Goal: Task Accomplishment & Management: Use online tool/utility

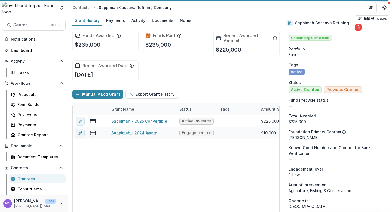
click at [24, 180] on div "Grantees" at bounding box center [39, 179] width 44 height 6
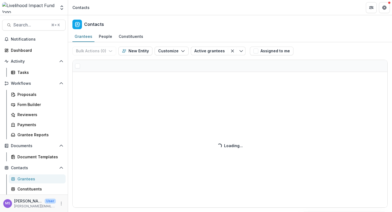
click at [97, 65] on div "Bulk Actions ( 0 ) Send Email Create Proposals Create Tasks New Entity Customiz…" at bounding box center [230, 127] width 324 height 170
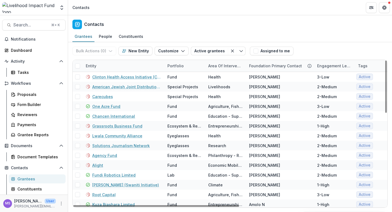
click at [120, 67] on div "Entity" at bounding box center [124, 66] width 82 height 12
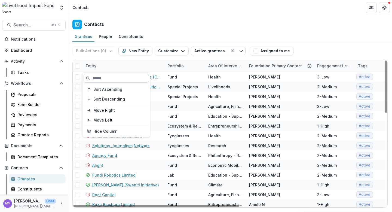
click at [118, 80] on input at bounding box center [116, 78] width 65 height 9
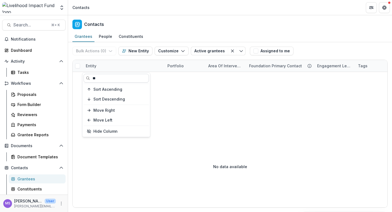
type input "*"
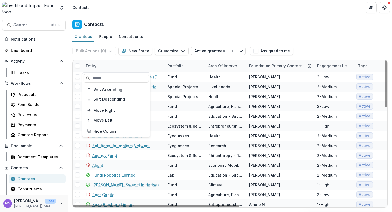
click at [144, 64] on div "Entity" at bounding box center [124, 66] width 82 height 12
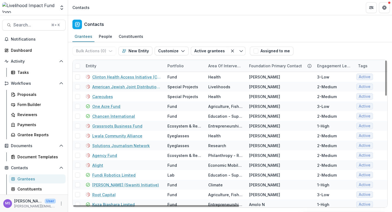
click at [130, 63] on div "Entity" at bounding box center [124, 66] width 82 height 12
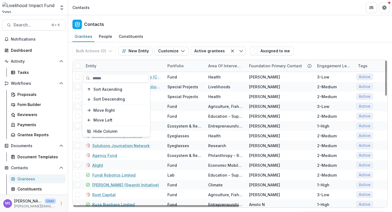
click at [122, 77] on input at bounding box center [116, 78] width 65 height 9
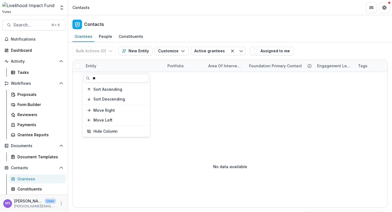
type input "*"
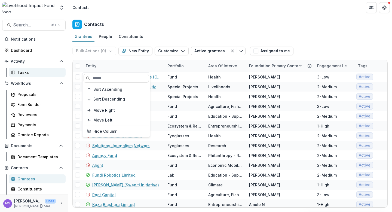
click at [26, 71] on div "Tasks" at bounding box center [39, 72] width 44 height 6
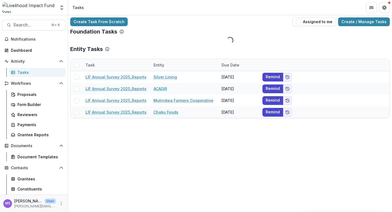
click at [170, 65] on div "Entity" at bounding box center [184, 65] width 68 height 12
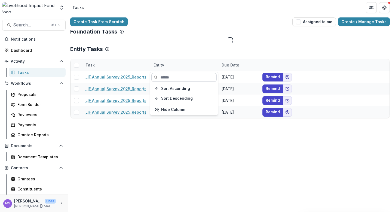
click at [169, 75] on input at bounding box center [183, 77] width 65 height 9
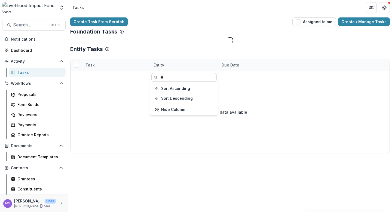
type input "*"
type input "****"
click at [148, 44] on div "Create Task From Scratch Assigned to me Create / Manage Tasks Foundation Tasks …" at bounding box center [230, 85] width 324 height 140
